Goal: Information Seeking & Learning: Check status

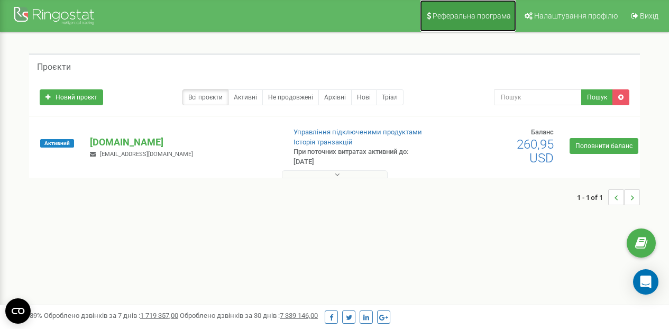
click at [457, 17] on span "Реферальна програма" at bounding box center [472, 16] width 78 height 8
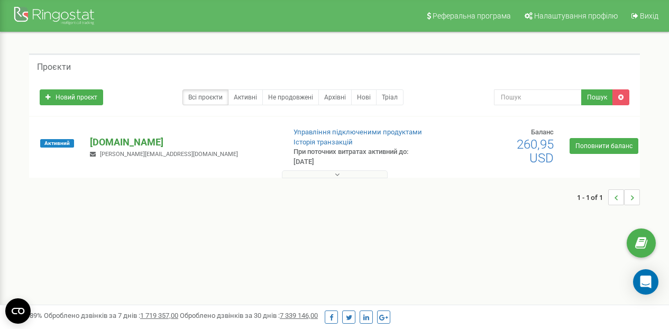
click at [148, 147] on p "[DOMAIN_NAME]" at bounding box center [183, 142] width 186 height 14
click at [141, 143] on p "[DOMAIN_NAME]" at bounding box center [183, 142] width 186 height 14
click at [105, 140] on p "[DOMAIN_NAME]" at bounding box center [183, 142] width 186 height 14
click at [249, 95] on link "Активні" at bounding box center [245, 97] width 35 height 16
click at [361, 99] on link "Нові" at bounding box center [363, 97] width 25 height 16
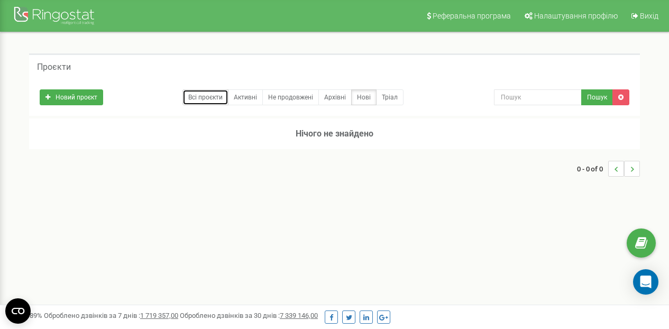
click at [201, 98] on link "Всі проєкти" at bounding box center [206, 97] width 46 height 16
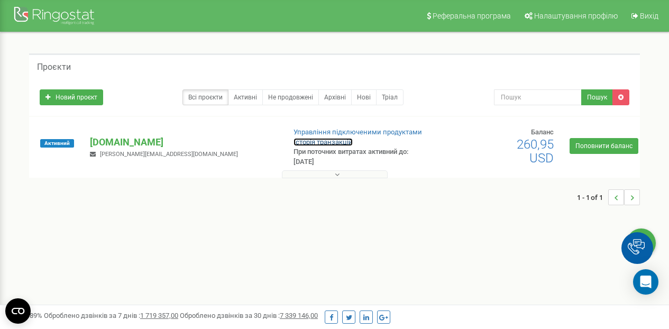
click at [322, 139] on link "Історія транзакцій" at bounding box center [323, 142] width 59 height 8
click at [337, 175] on icon at bounding box center [337, 174] width 5 height 7
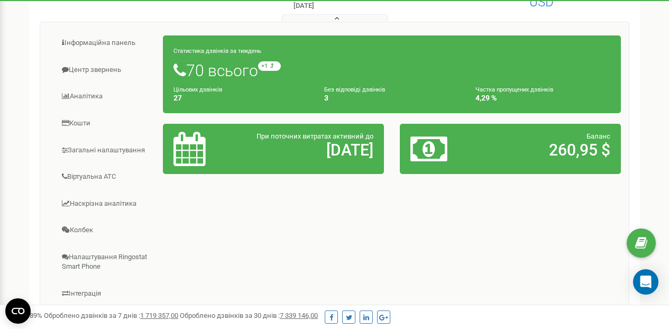
scroll to position [169, 0]
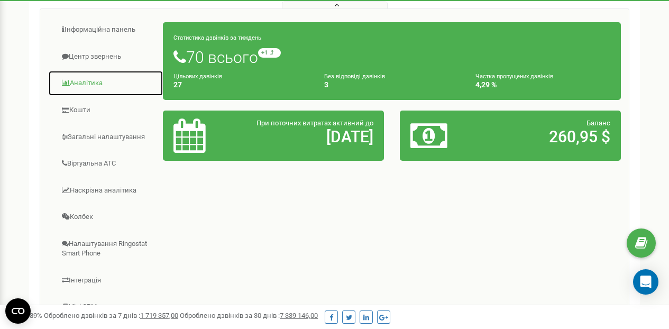
click at [79, 85] on link "Аналiтика" at bounding box center [105, 83] width 115 height 26
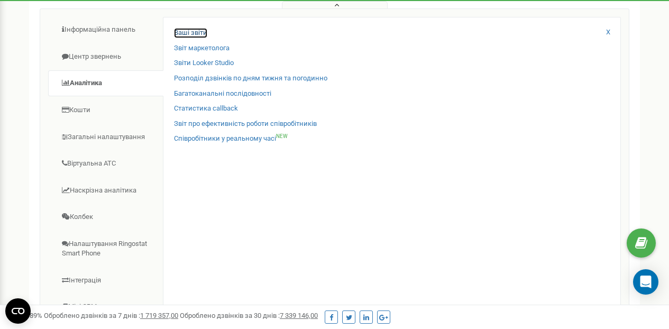
click at [194, 29] on link "Ваші звіти" at bounding box center [190, 33] width 33 height 10
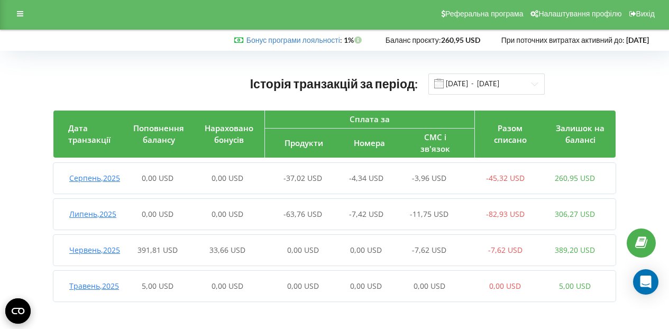
scroll to position [2, 0]
click at [589, 15] on span "Налаштування профілю" at bounding box center [580, 14] width 83 height 8
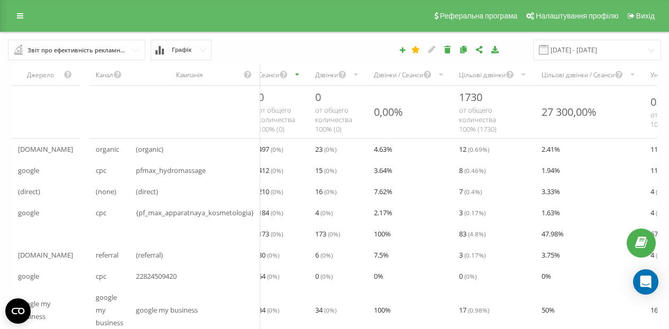
click at [617, 211] on div "1.63 %" at bounding box center [589, 212] width 109 height 21
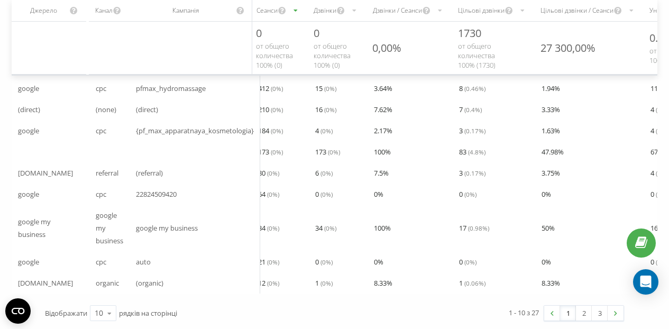
scroll to position [93, 0]
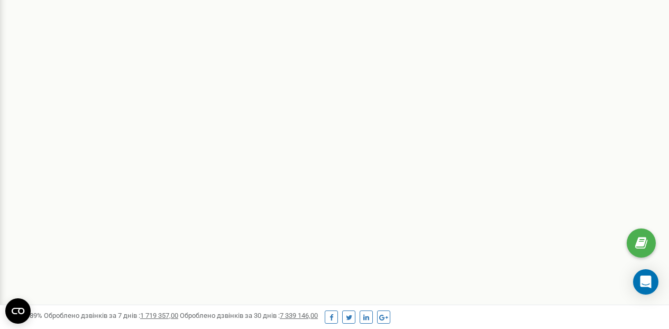
scroll to position [306, 0]
